Goal: Task Accomplishment & Management: Manage account settings

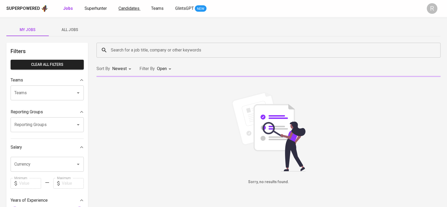
click at [131, 12] on link "Candidates" at bounding box center [130, 8] width 22 height 7
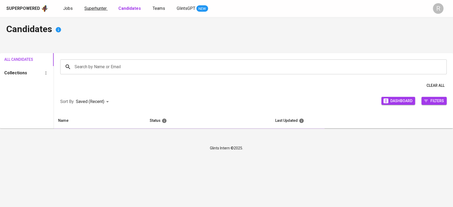
click at [102, 10] on span "Superhunter" at bounding box center [95, 8] width 22 height 5
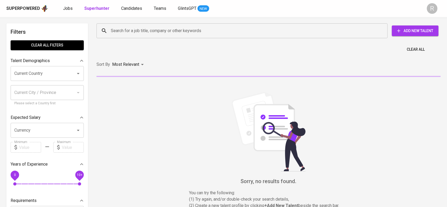
click at [126, 29] on input "Search for a job title, company or other keywords" at bounding box center [244, 31] width 268 height 10
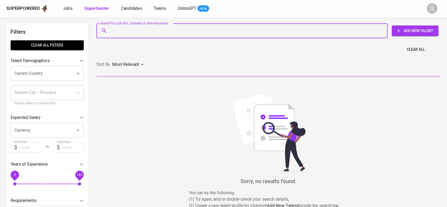
paste input "[EMAIL_ADDRESS][DOMAIN_NAME]"
type input "[EMAIL_ADDRESS][DOMAIN_NAME]"
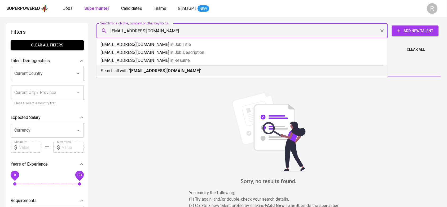
click at [116, 71] on p "Search all with " [EMAIL_ADDRESS][DOMAIN_NAME] "" at bounding box center [242, 71] width 283 height 6
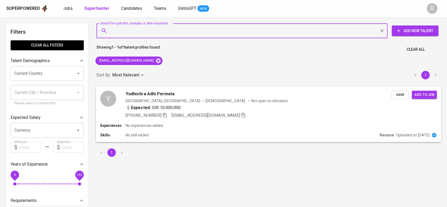
click at [216, 126] on div "Experiences No experiences added" at bounding box center [268, 125] width 337 height 5
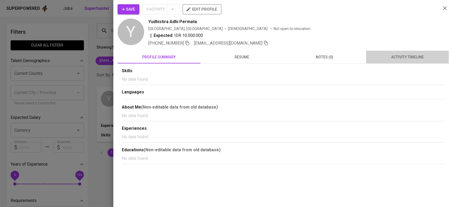
click at [405, 60] on span "activity timeline" at bounding box center [407, 57] width 76 height 7
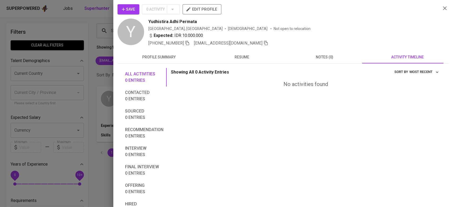
click at [125, 14] on button "Save" at bounding box center [129, 9] width 22 height 10
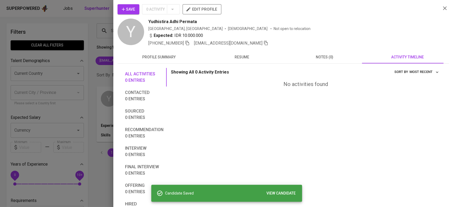
click at [75, 30] on div at bounding box center [226, 103] width 453 height 207
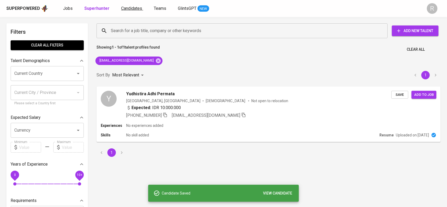
click at [128, 11] on link "Candidates" at bounding box center [132, 8] width 22 height 7
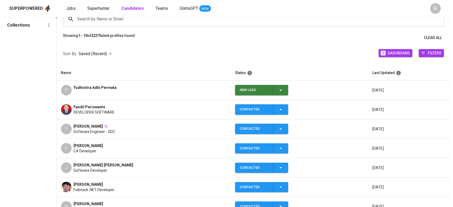
scroll to position [49, 0]
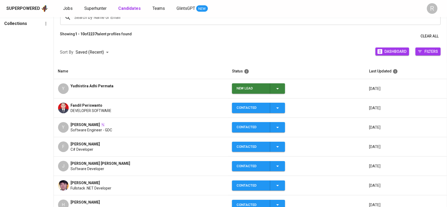
click at [274, 90] on span "New Lead" at bounding box center [258, 88] width 49 height 10
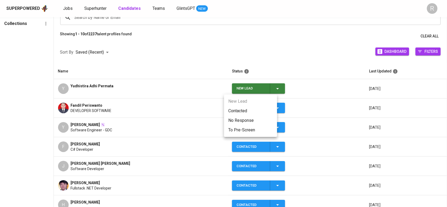
click at [240, 113] on li "Contacted" at bounding box center [250, 111] width 53 height 10
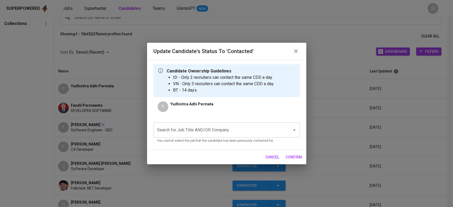
click at [171, 129] on input "Search for Job Title AND/OR Company" at bounding box center [219, 130] width 127 height 10
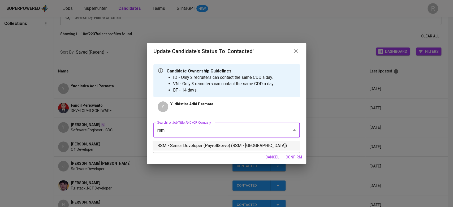
click at [188, 146] on li "RSM - Senior Developer (PayrollServe) (RSM - [GEOGRAPHIC_DATA])" at bounding box center [226, 146] width 146 height 10
type input "rsm"
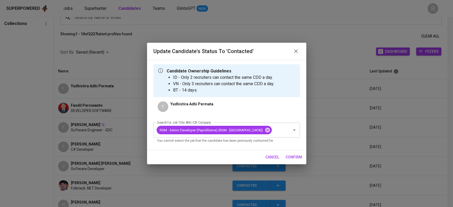
click at [295, 157] on span "confirm" at bounding box center [293, 157] width 16 height 7
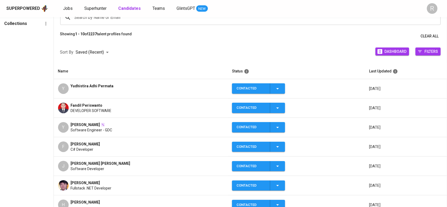
click at [76, 106] on span "Fandil Periswanto" at bounding box center [87, 105] width 32 height 5
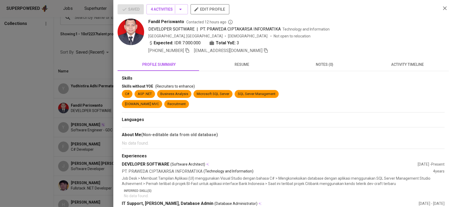
click at [189, 53] on span at bounding box center [187, 50] width 5 height 5
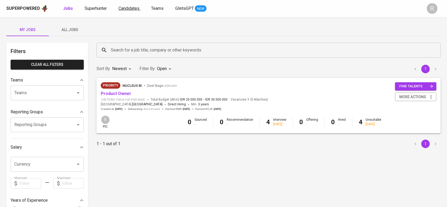
click at [125, 9] on span "Candidates" at bounding box center [129, 8] width 21 height 5
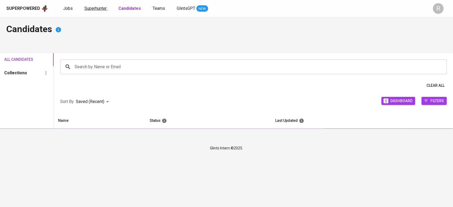
click at [102, 8] on span "Superhunter" at bounding box center [95, 8] width 22 height 5
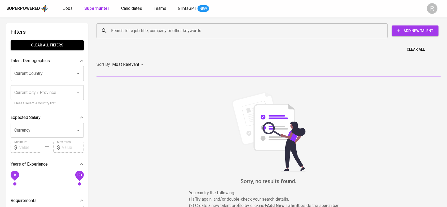
click at [133, 31] on input "Search for a job title, company or other keywords" at bounding box center [244, 31] width 268 height 10
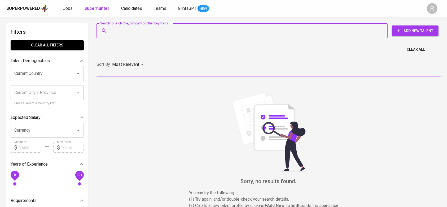
paste input "phua030699@gmail.com"
type input "phua030699@gmail.com"
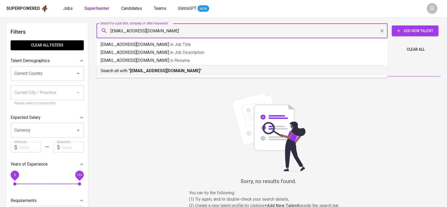
click at [125, 66] on div "Search all with " phua030699@gmail.com "" at bounding box center [242, 69] width 283 height 9
